Goal: Information Seeking & Learning: Learn about a topic

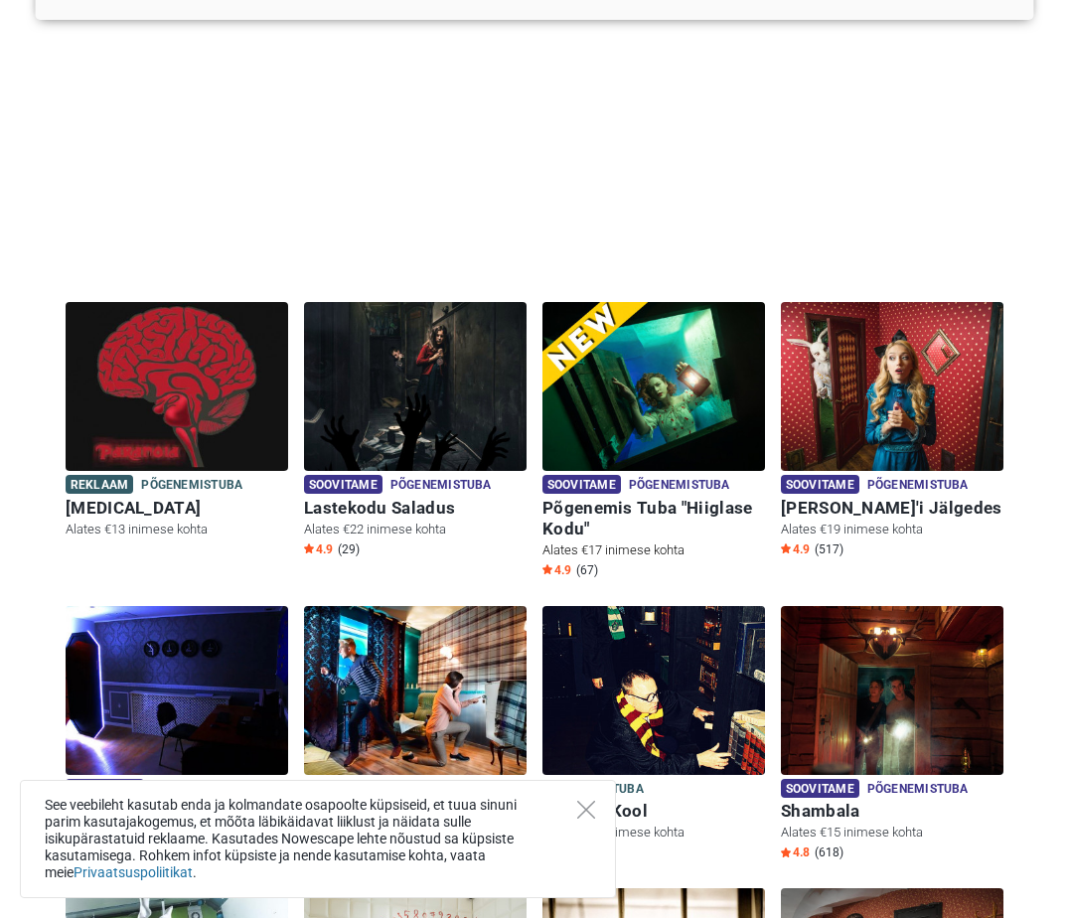
scroll to position [298, 0]
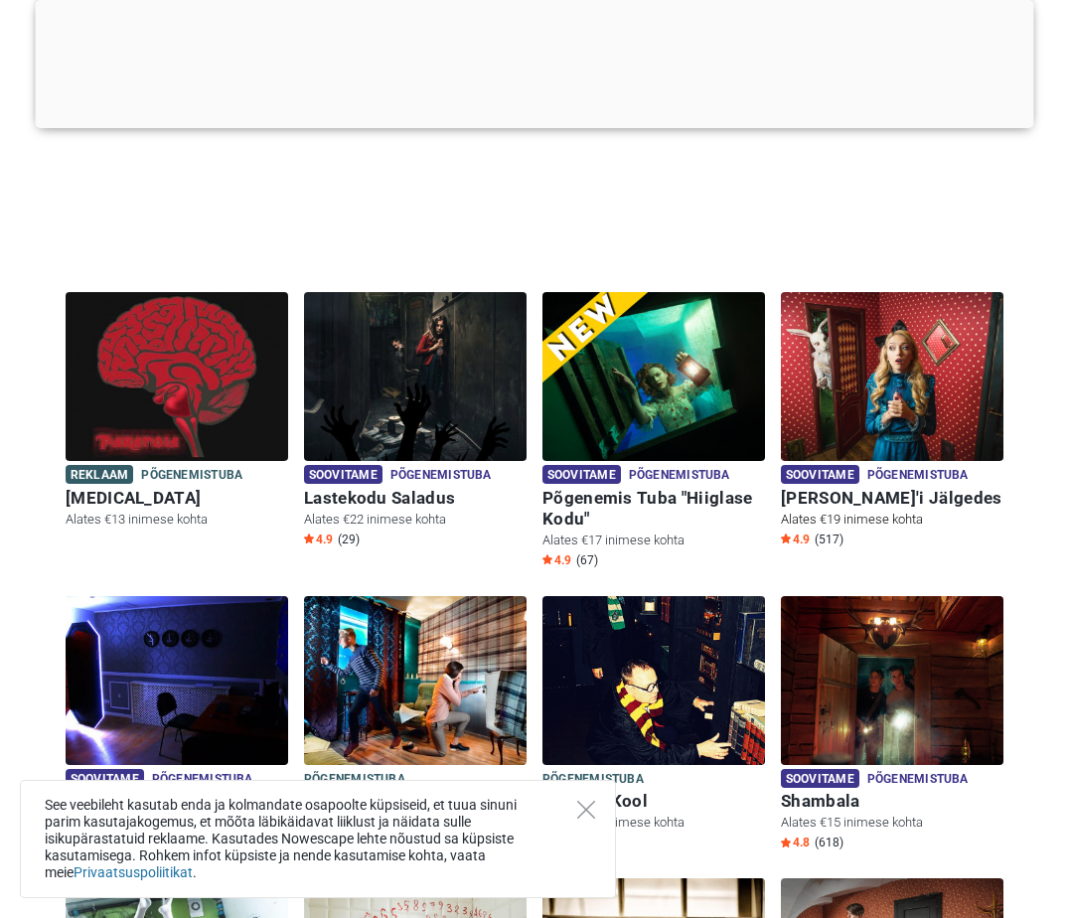
click at [910, 473] on span "Põgenemistuba" at bounding box center [917, 476] width 101 height 22
click at [848, 492] on h6 "[PERSON_NAME]'i Jälgedes" at bounding box center [892, 498] width 223 height 21
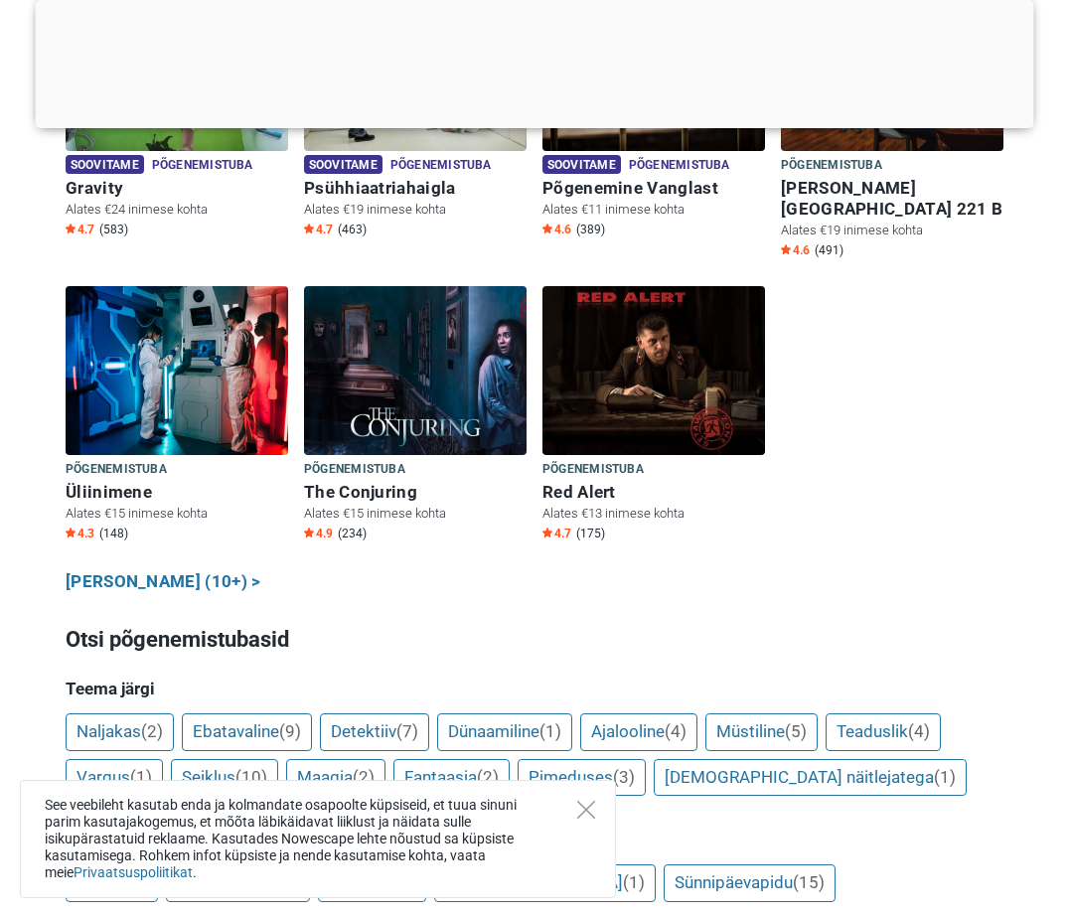
scroll to position [596, 0]
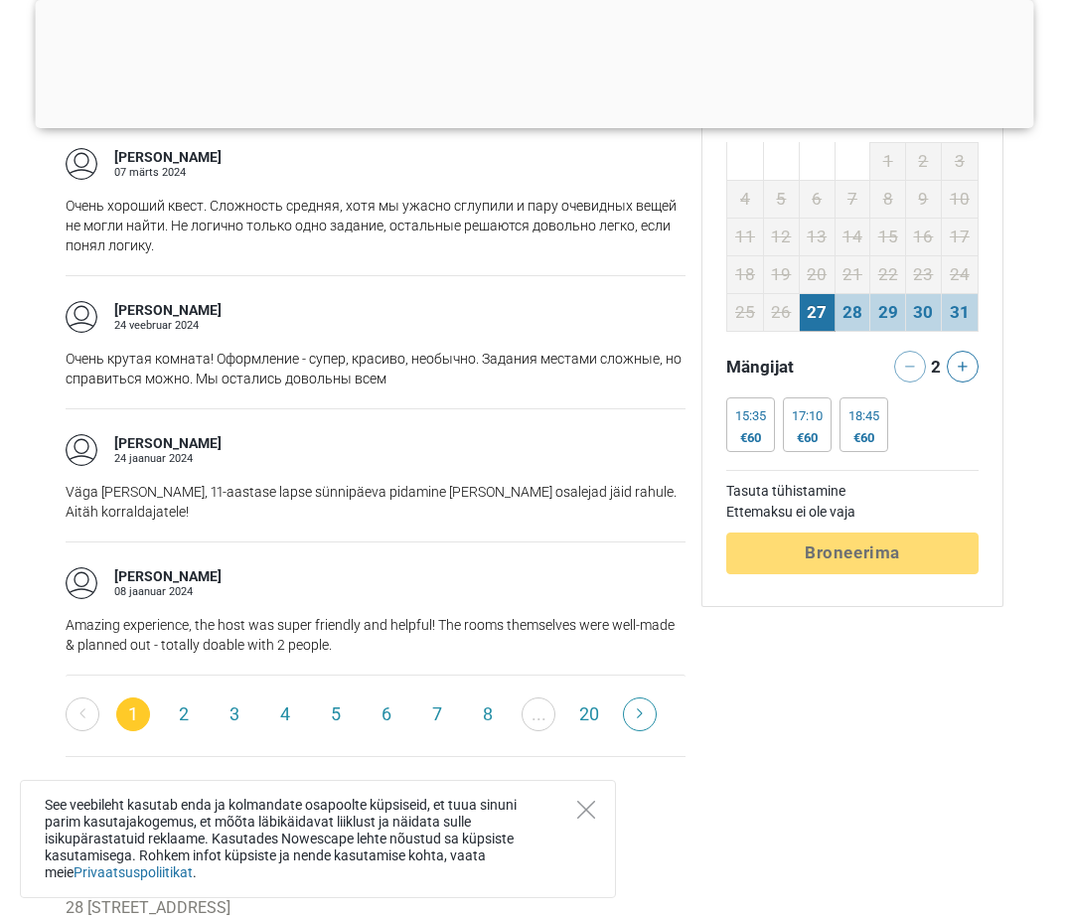
scroll to position [3278, 0]
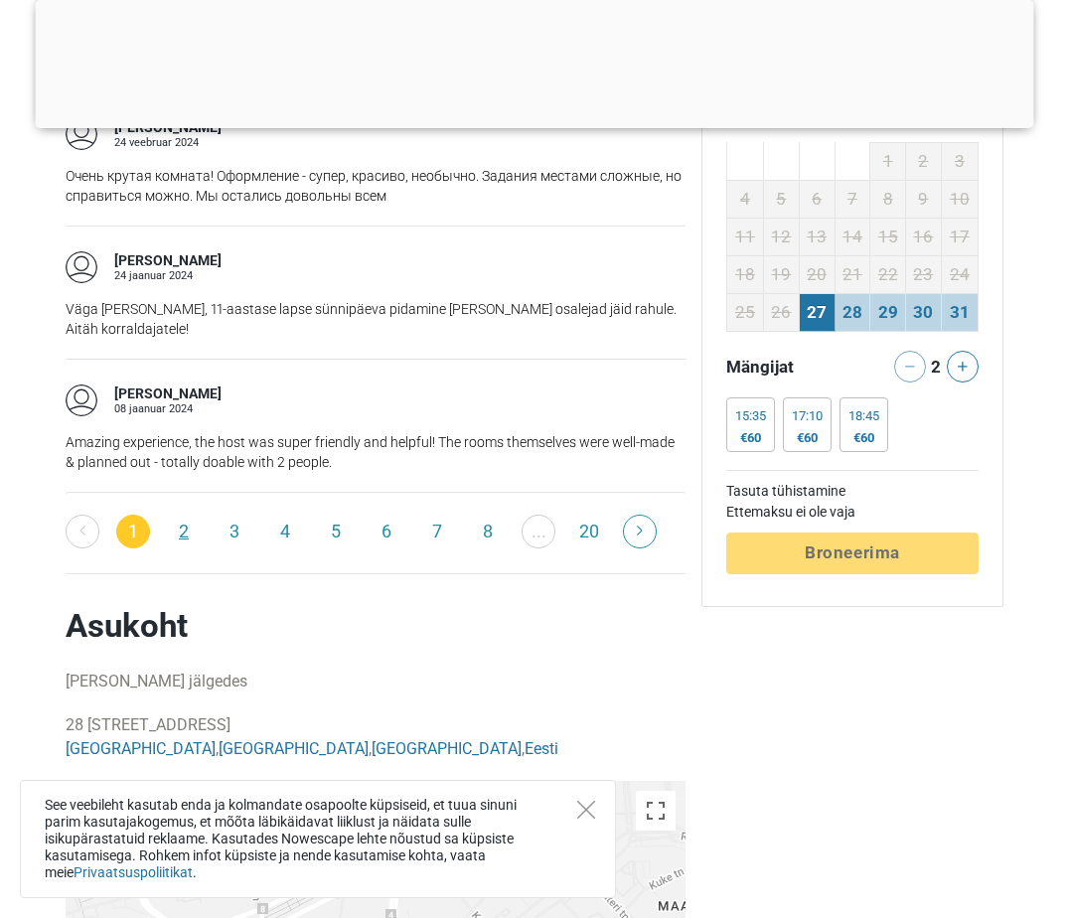
click at [173, 515] on link "2" at bounding box center [184, 532] width 34 height 34
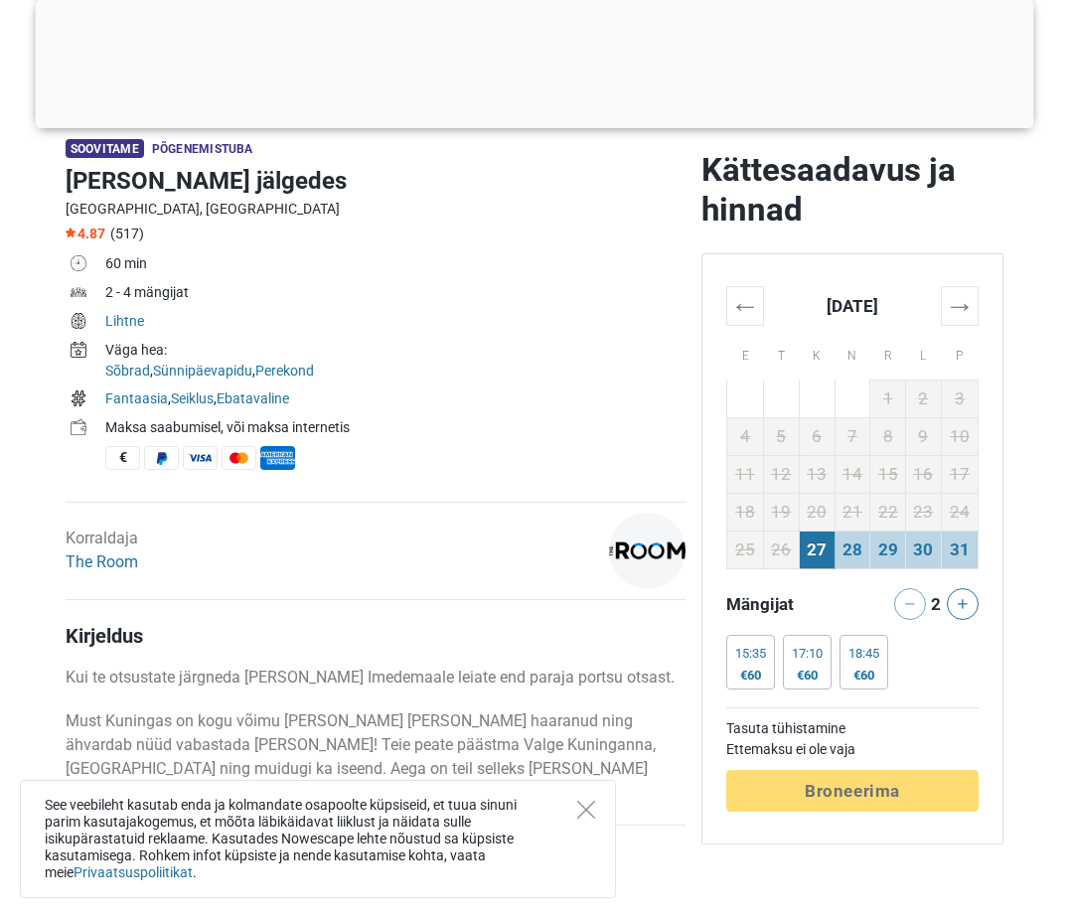
scroll to position [298, 0]
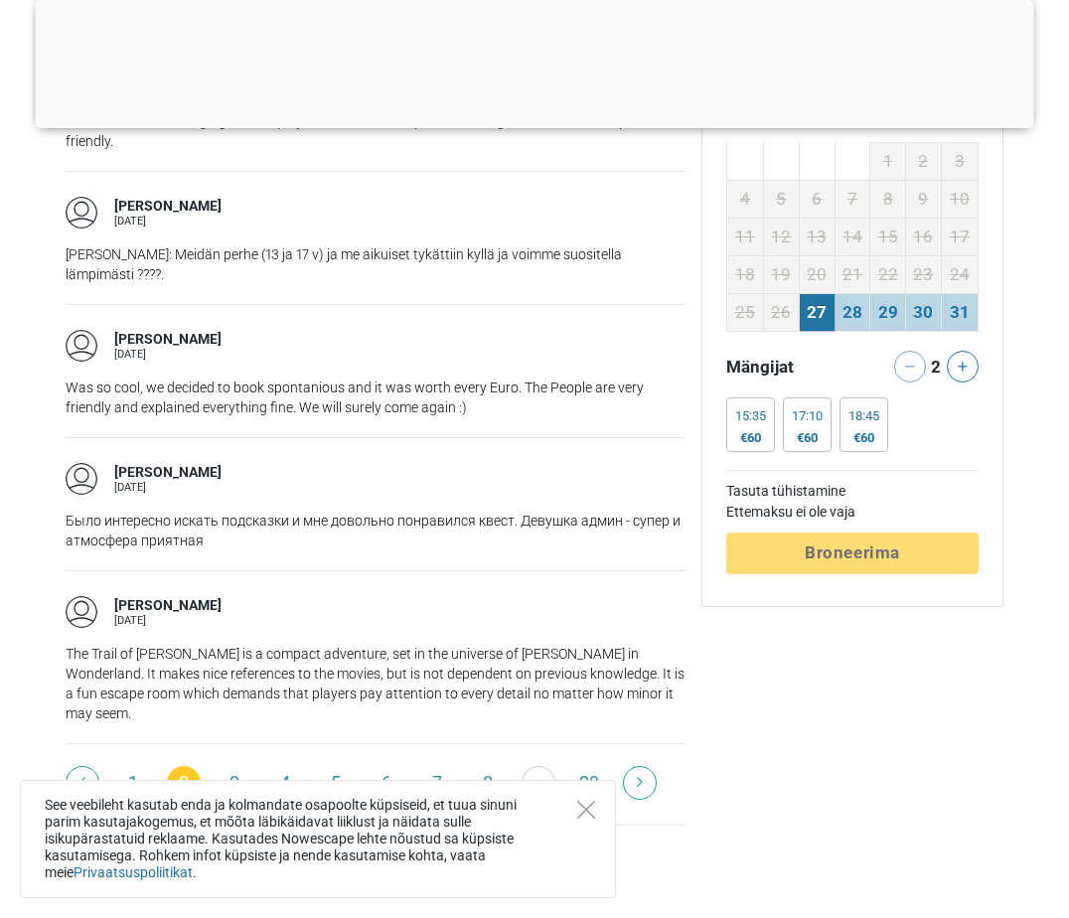
scroll to position [3278, 0]
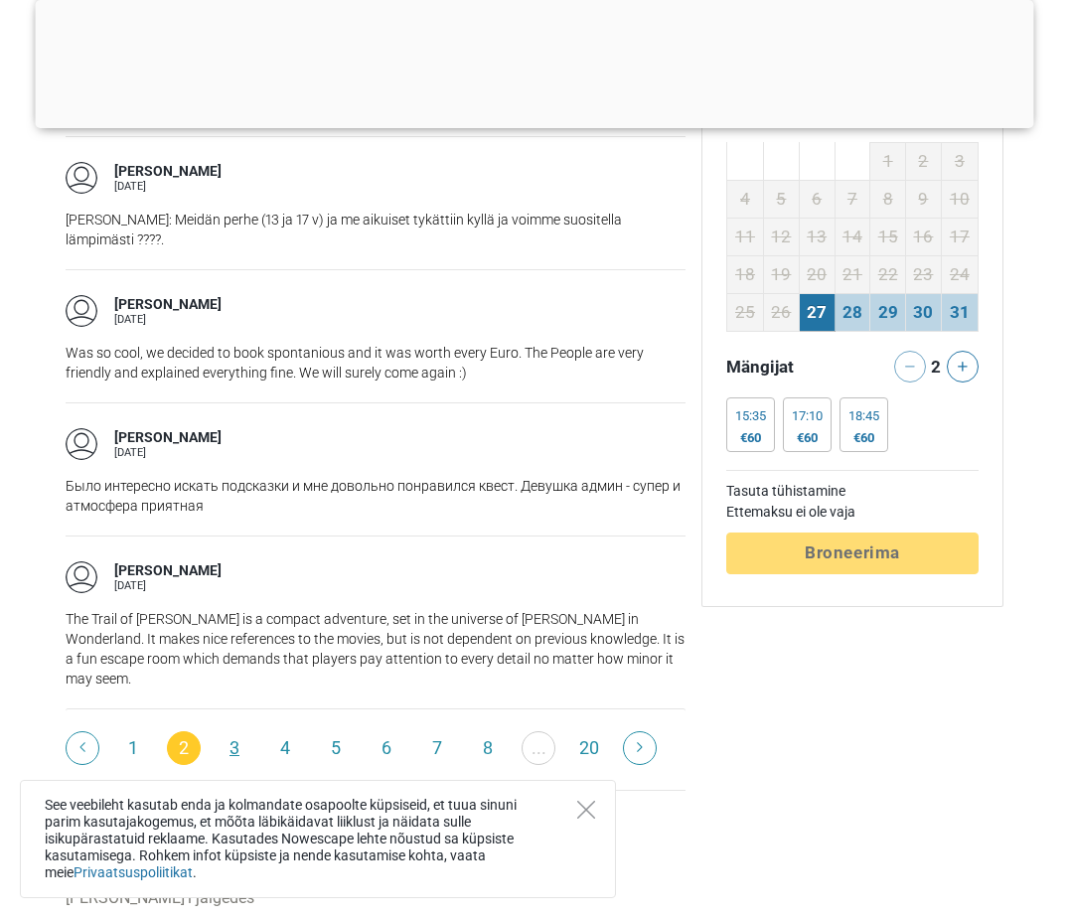
click at [232, 731] on link "3" at bounding box center [235, 748] width 34 height 34
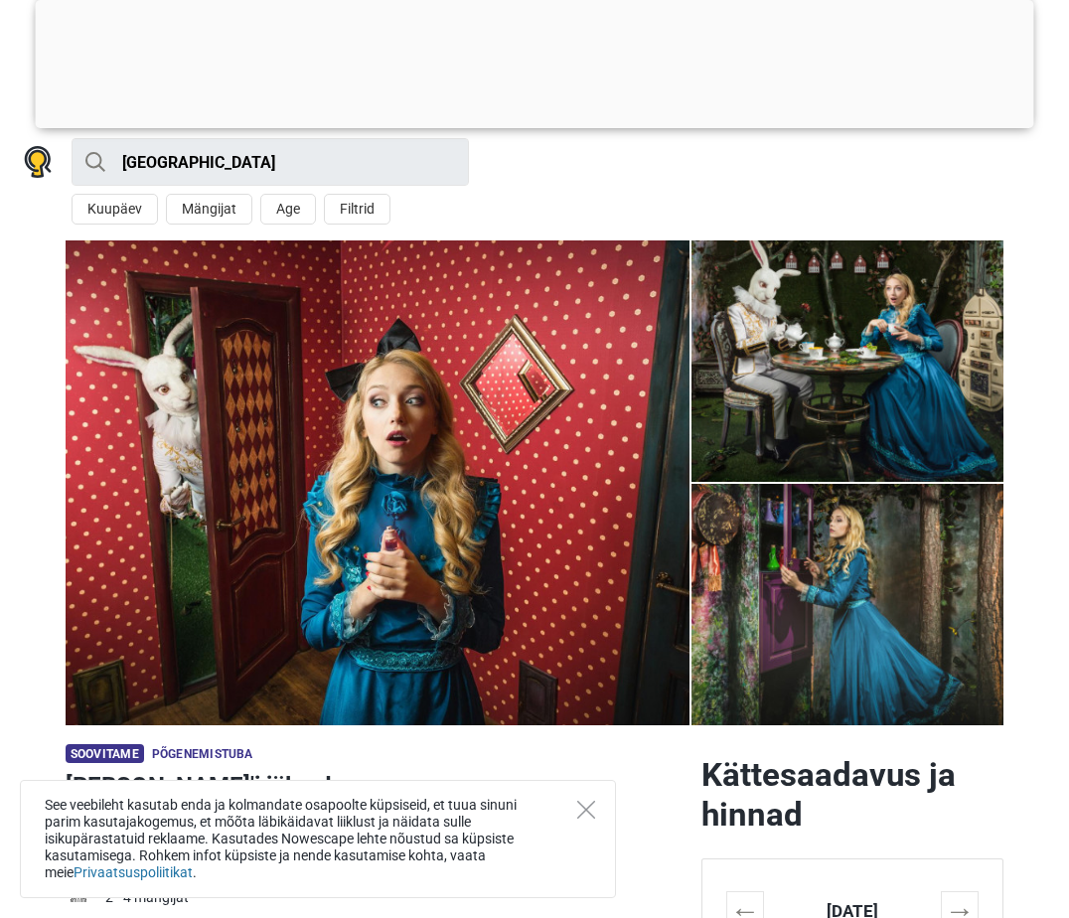
scroll to position [0, 0]
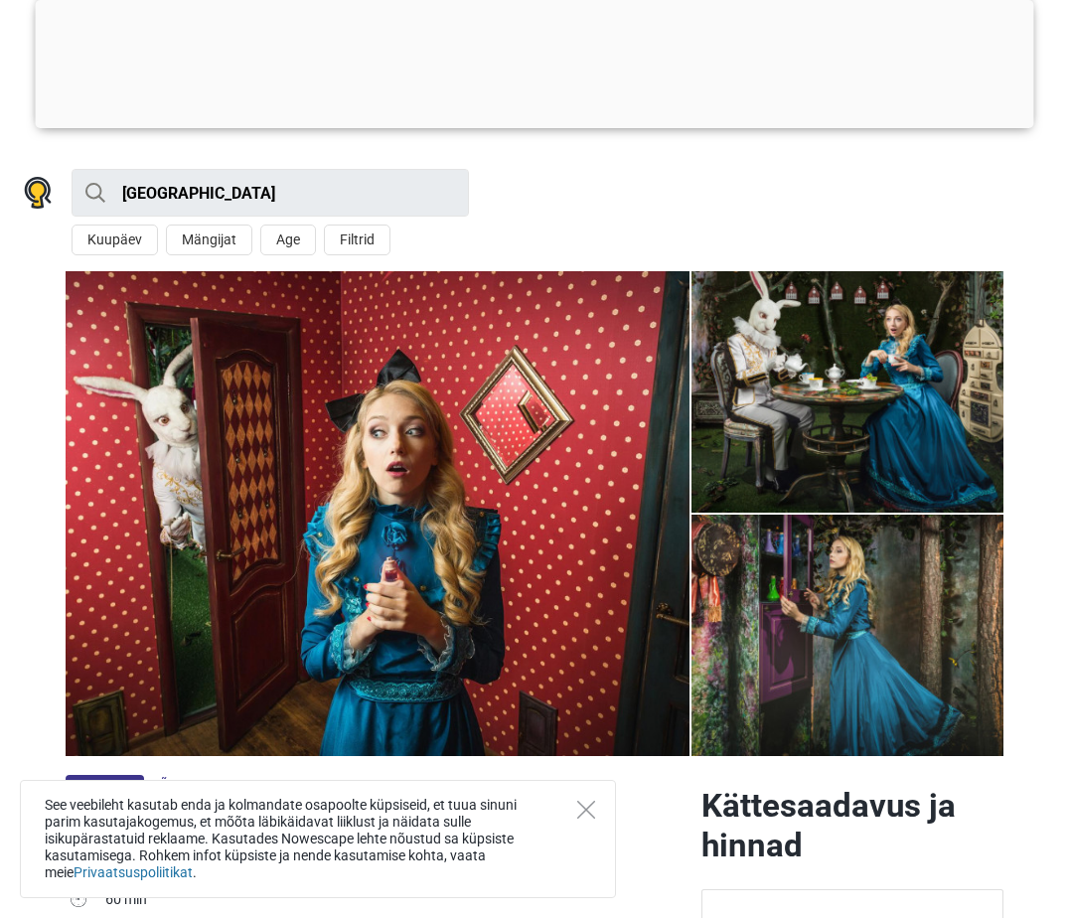
click at [742, 437] on img at bounding box center [847, 391] width 312 height 241
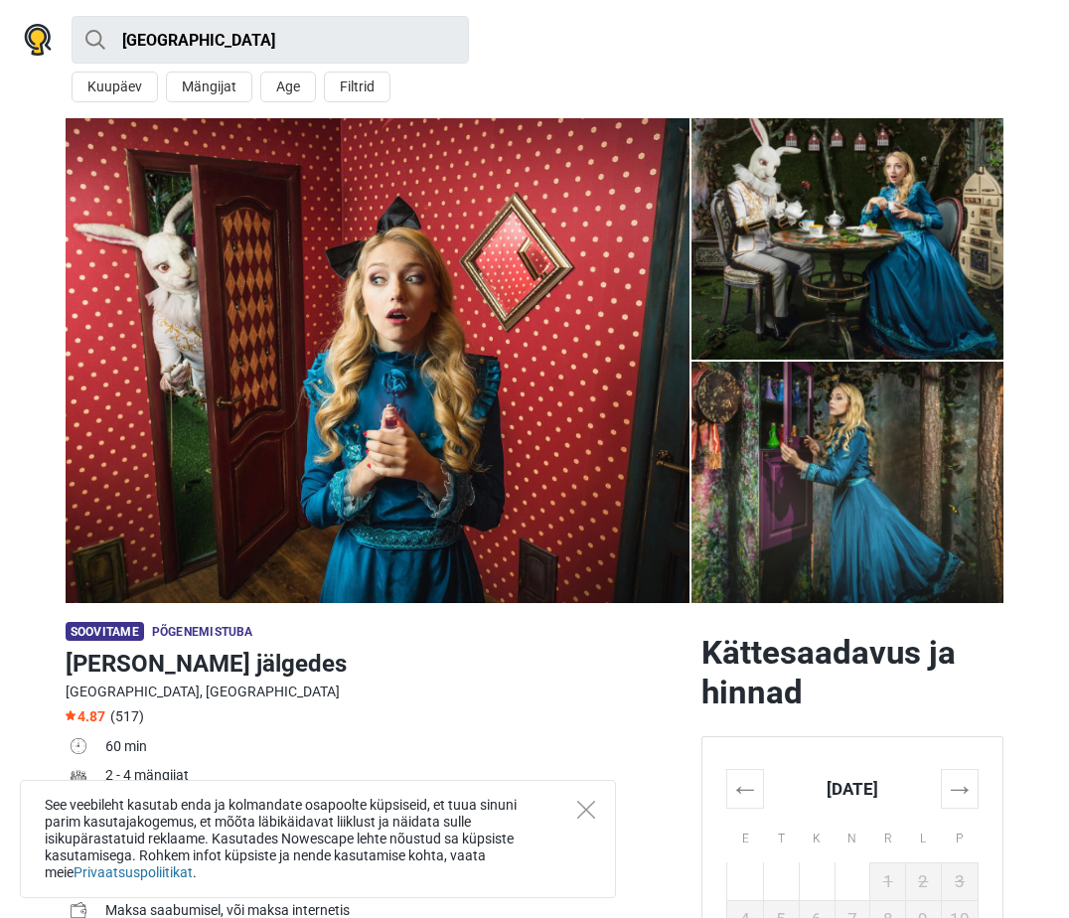
click at [942, 462] on img at bounding box center [847, 482] width 312 height 241
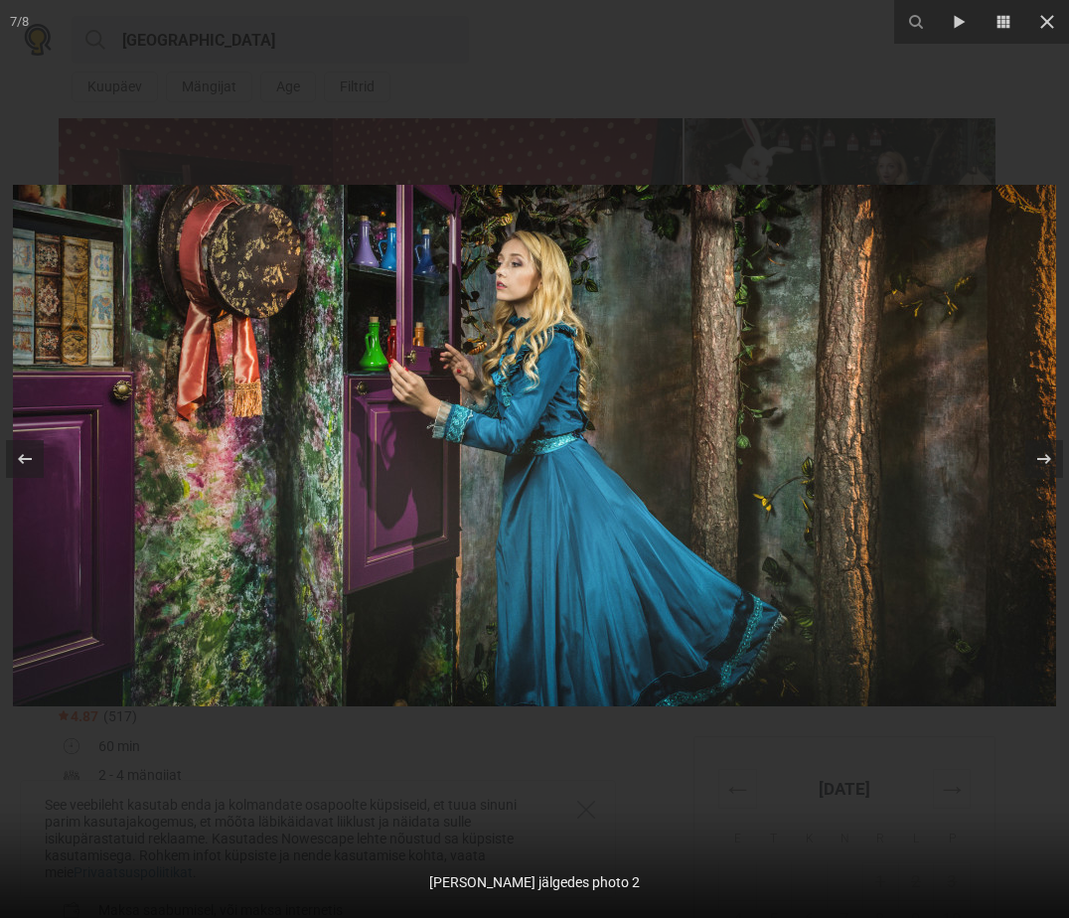
scroll to position [153, 0]
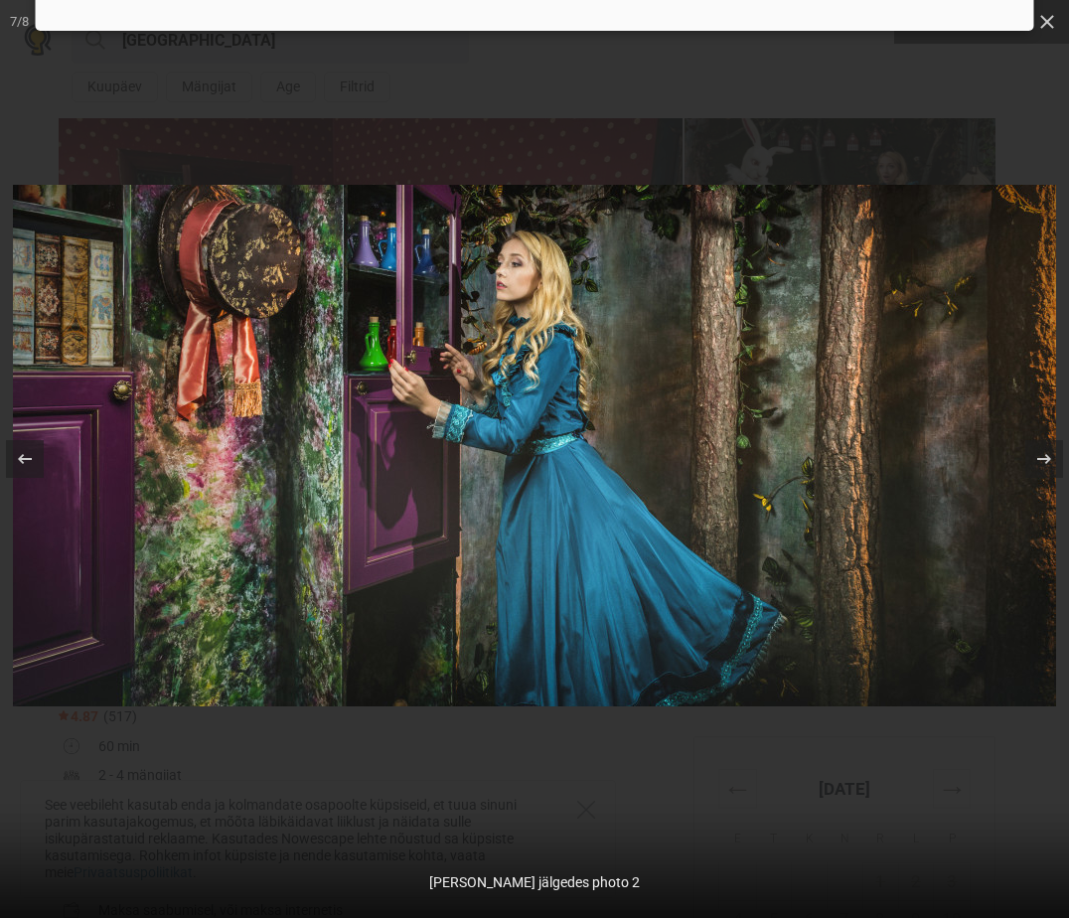
click at [614, 115] on div at bounding box center [534, 459] width 1069 height 918
